Goal: Find specific page/section: Find specific page/section

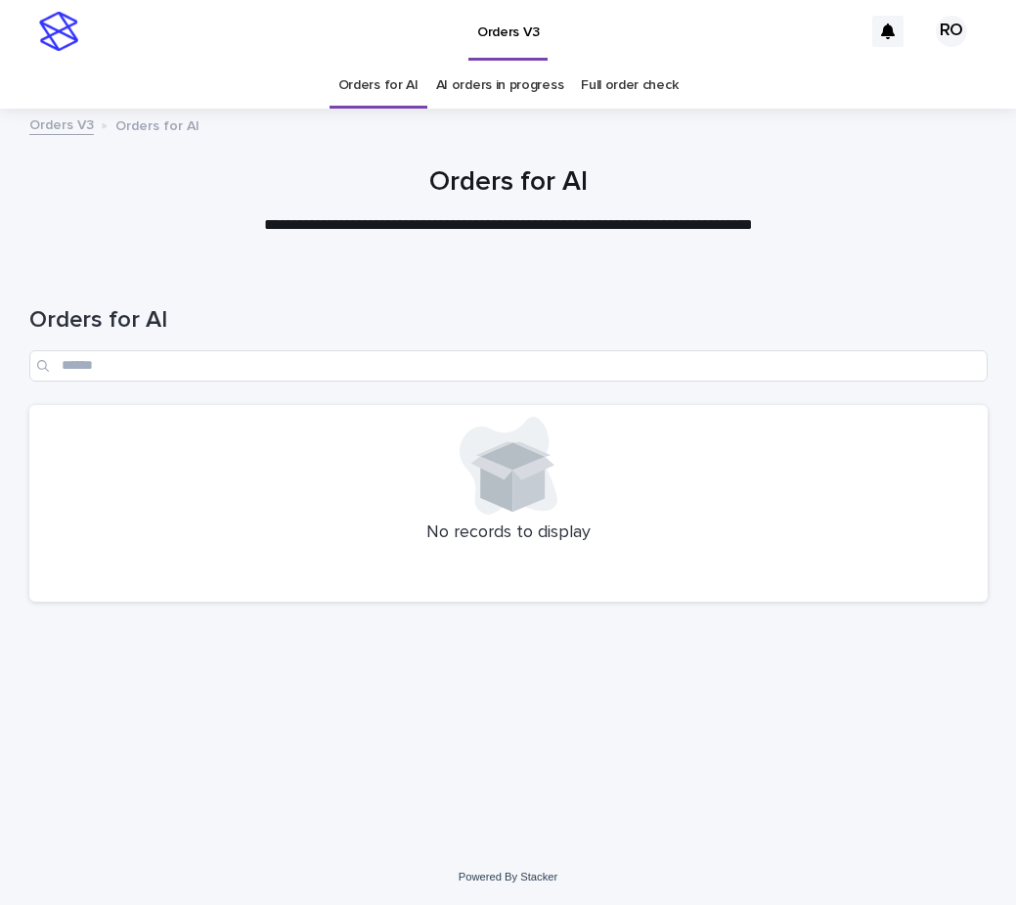
drag, startPoint x: 315, startPoint y: 286, endPoint x: 300, endPoint y: 271, distance: 20.8
click at [316, 284] on div "Orders for AI" at bounding box center [508, 336] width 959 height 138
drag, startPoint x: 1006, startPoint y: 228, endPoint x: 963, endPoint y: 175, distance: 68.1
click at [1007, 227] on div "**********" at bounding box center [508, 201] width 1016 height 70
